Goal: Entertainment & Leisure: Consume media (video, audio)

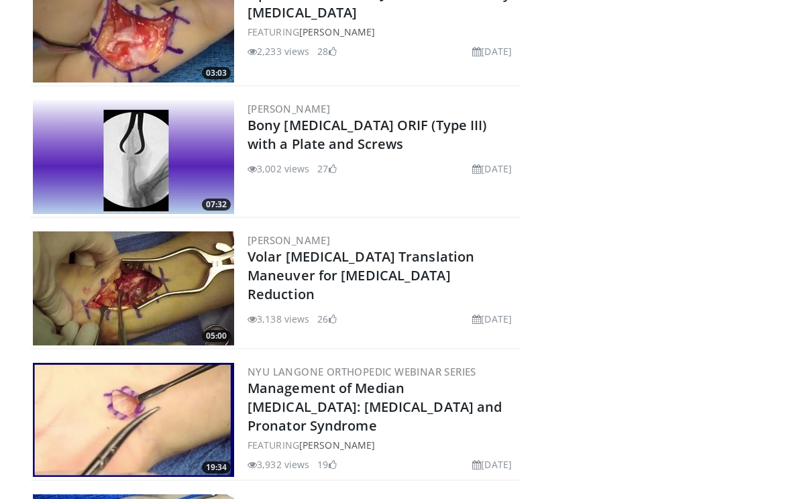
scroll to position [5781, 0]
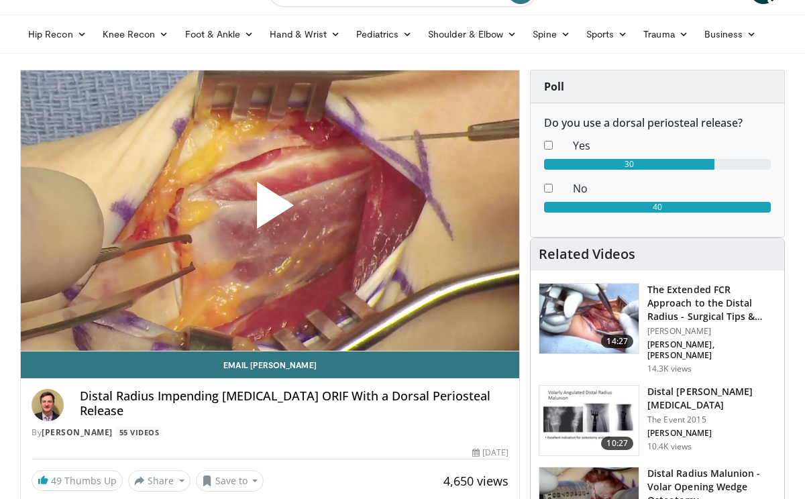
click at [271, 211] on span "Video Player" at bounding box center [271, 211] width 0 height 0
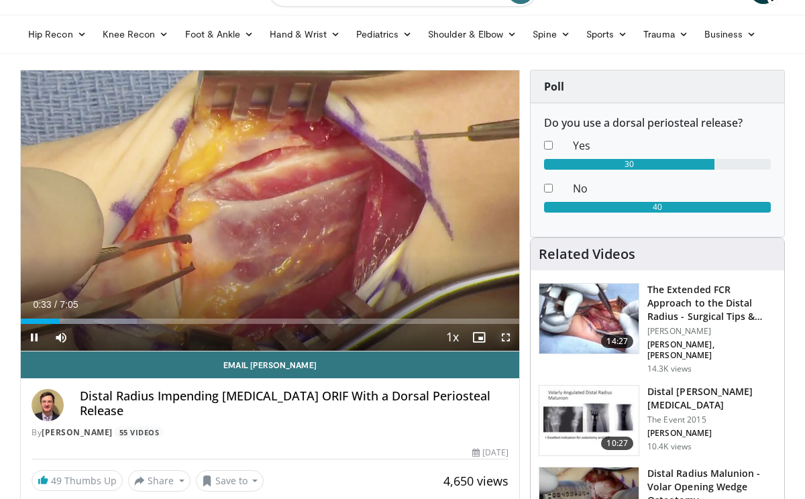
click at [508, 338] on span "Video Player" at bounding box center [506, 337] width 27 height 27
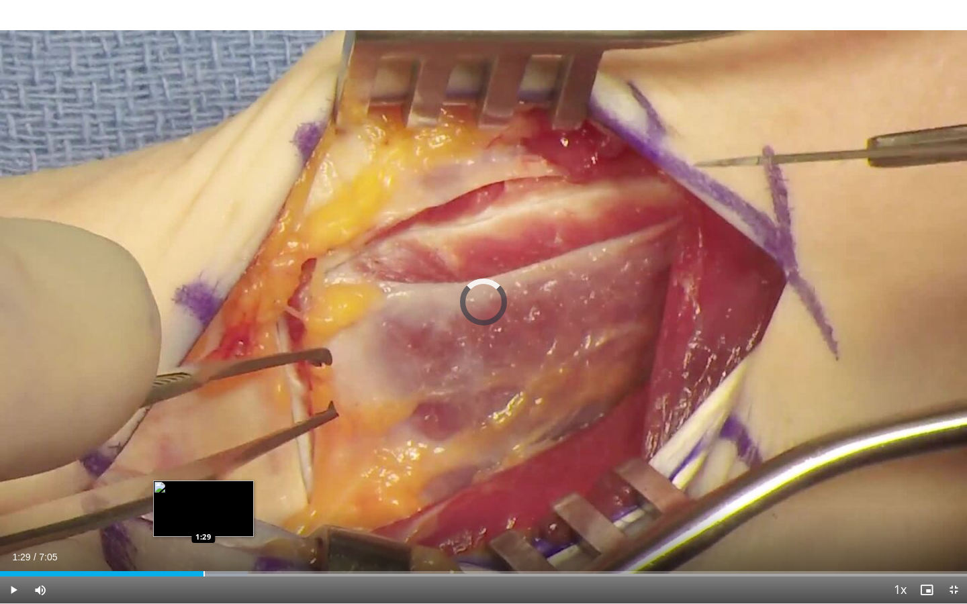
click at [203, 499] on div "Progress Bar" at bounding box center [203, 573] width 1 height 5
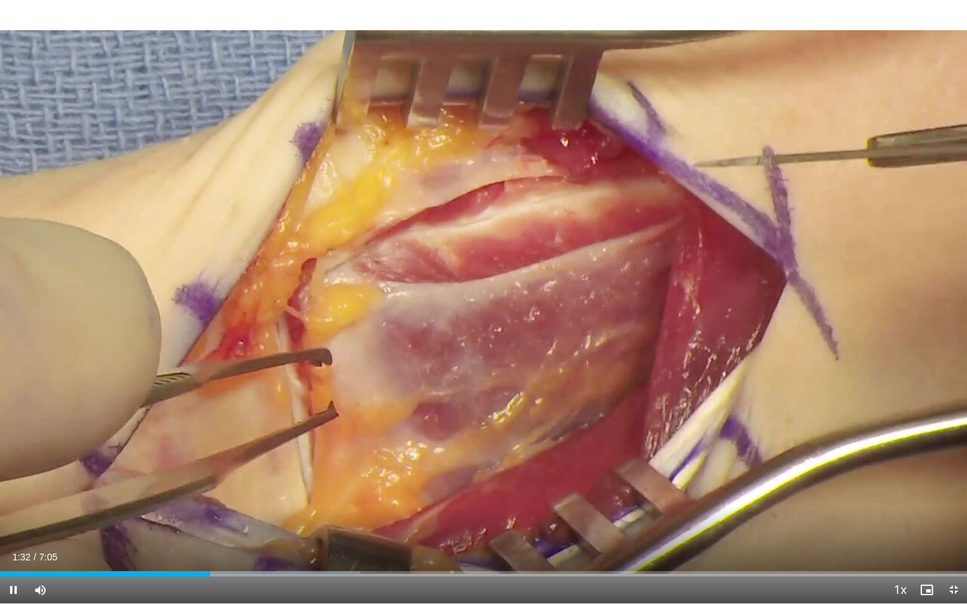
click at [258, 499] on div "Current Time 1:32 / Duration 7:05 Pause Skip Backward Skip Forward Mute Loaded …" at bounding box center [483, 590] width 967 height 27
click at [267, 499] on div "Progress Bar" at bounding box center [267, 573] width 1 height 5
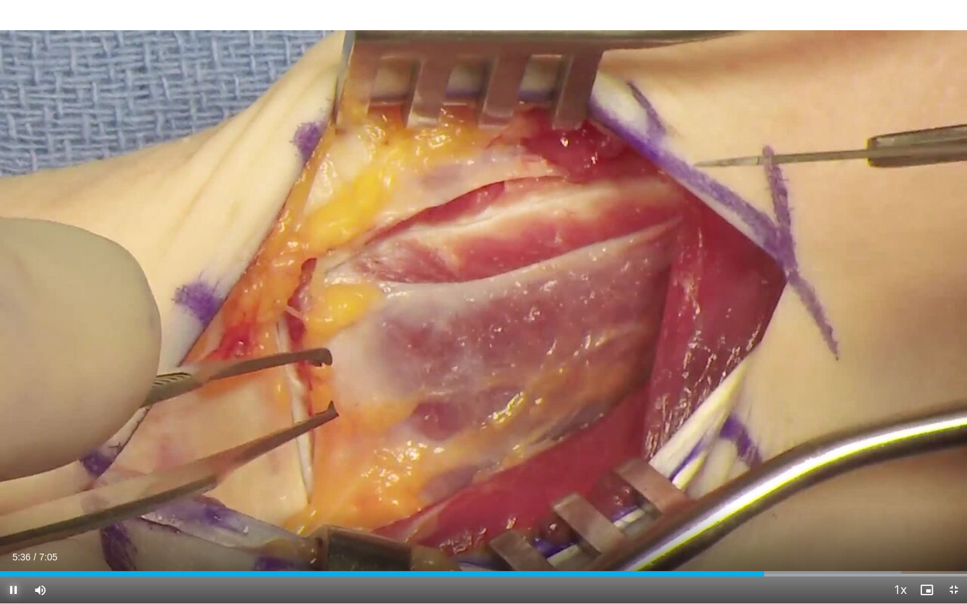
click at [16, 499] on span "Video Player" at bounding box center [13, 590] width 27 height 27
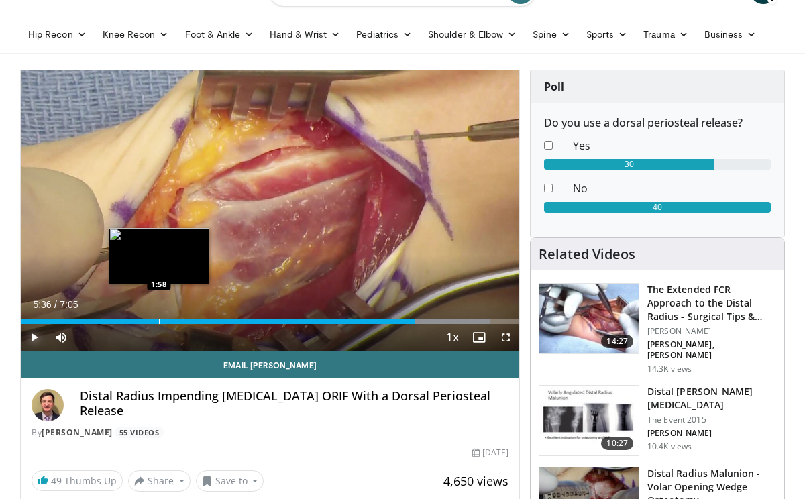
click at [159, 322] on div "Progress Bar" at bounding box center [159, 321] width 1 height 5
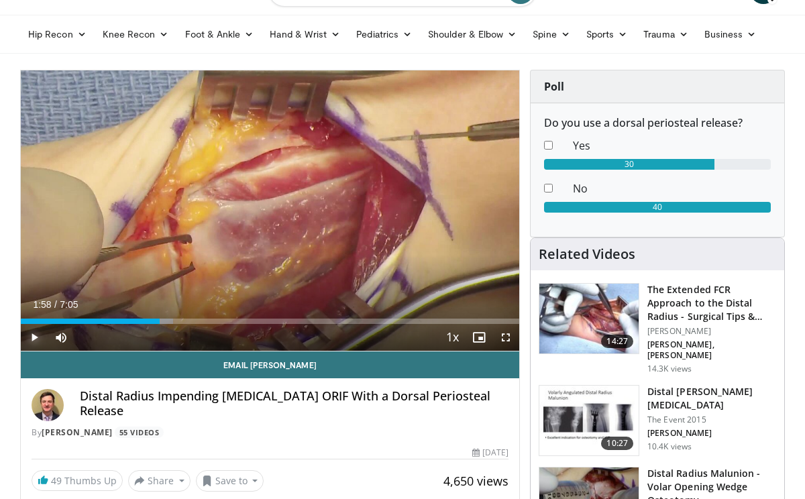
click at [36, 335] on span "Video Player" at bounding box center [34, 337] width 27 height 27
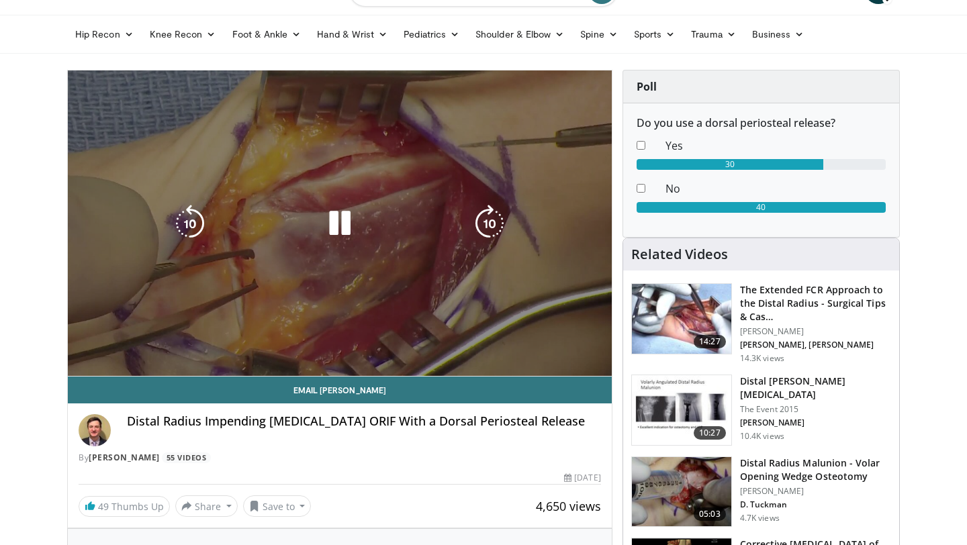
click at [104, 341] on video-js "**********" at bounding box center [340, 223] width 544 height 306
drag, startPoint x: 104, startPoint y: 341, endPoint x: 335, endPoint y: 222, distance: 260.0
click at [335, 222] on icon "Video Player" at bounding box center [340, 224] width 38 height 38
